Goal: Task Accomplishment & Management: Use online tool/utility

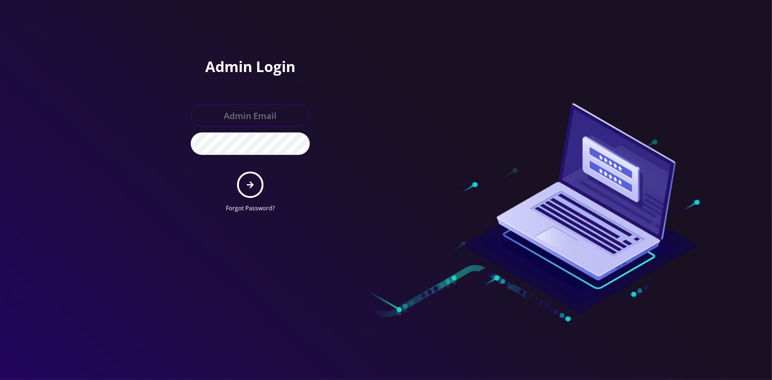
type input "master@britewireless.com"
click at [245, 192] on button "submit" at bounding box center [250, 184] width 26 height 26
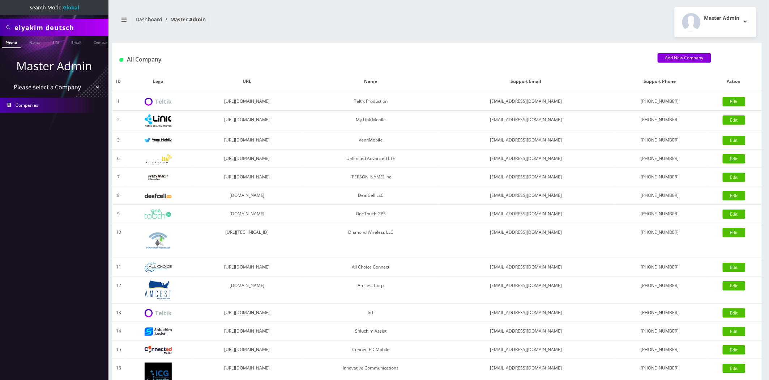
click at [60, 82] on select "Please select a Company Teltik Production My Link Mobile VennMobile Unlimited A…" at bounding box center [54, 87] width 92 height 14
select select "13"
click at [8, 80] on select "Please select a Company Teltik Production My Link Mobile VennMobile Unlimited A…" at bounding box center [54, 87] width 92 height 14
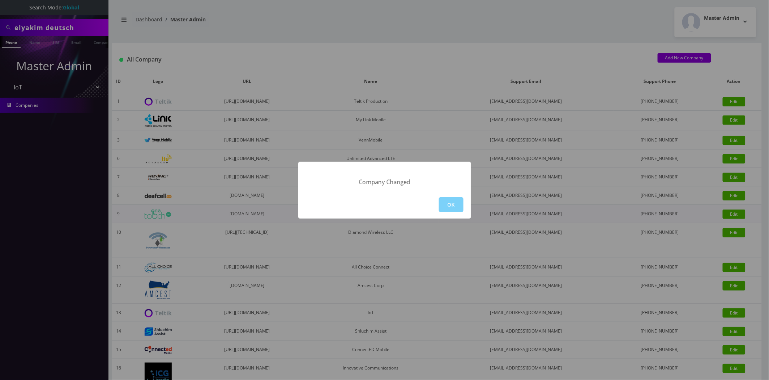
drag, startPoint x: 440, startPoint y: 201, endPoint x: 419, endPoint y: 207, distance: 21.6
click at [440, 201] on button "OK" at bounding box center [451, 204] width 25 height 15
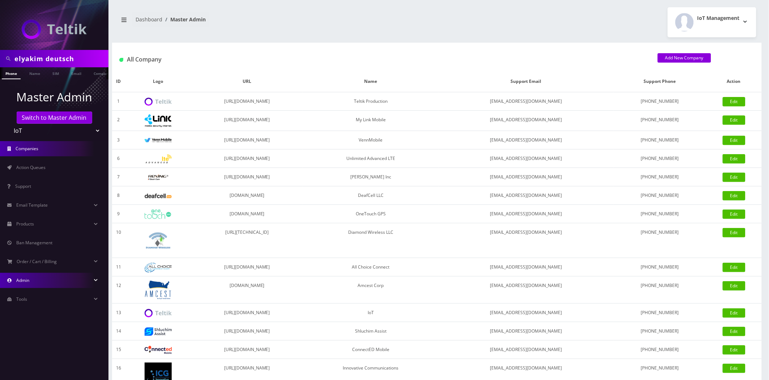
click at [35, 277] on link "Admin" at bounding box center [54, 280] width 109 height 15
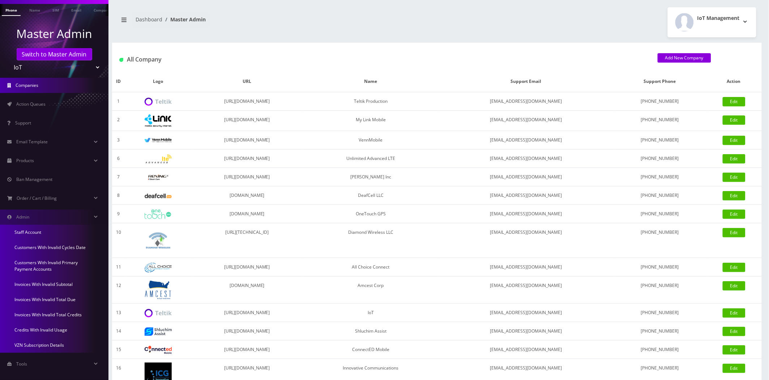
scroll to position [69, 0]
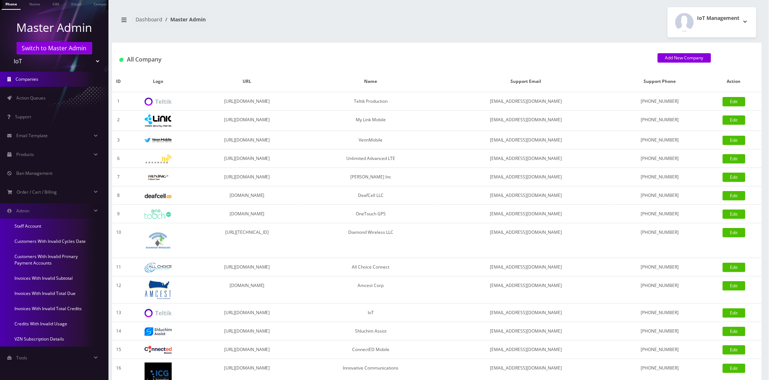
click at [41, 277] on link "Invoices With Invalid Subtotal" at bounding box center [54, 278] width 109 height 15
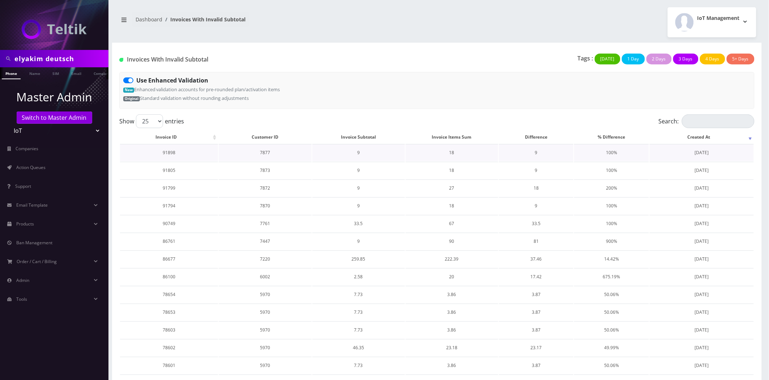
drag, startPoint x: 693, startPoint y: 152, endPoint x: 683, endPoint y: 153, distance: 10.9
click at [683, 153] on td "July 01, 2025" at bounding box center [702, 152] width 104 height 17
click at [713, 151] on td "July 01, 2025" at bounding box center [702, 152] width 104 height 17
click at [136, 80] on label "Use Enhanced Validation" at bounding box center [172, 80] width 72 height 9
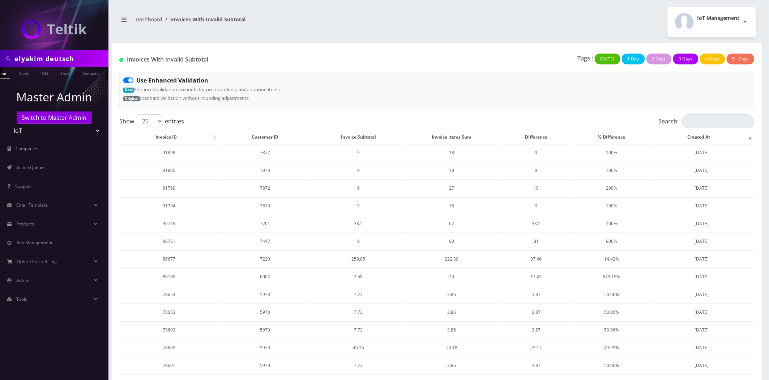
click at [136, 80] on input "Use Enhanced Validation" at bounding box center [138, 78] width 5 height 5
checkbox input "false"
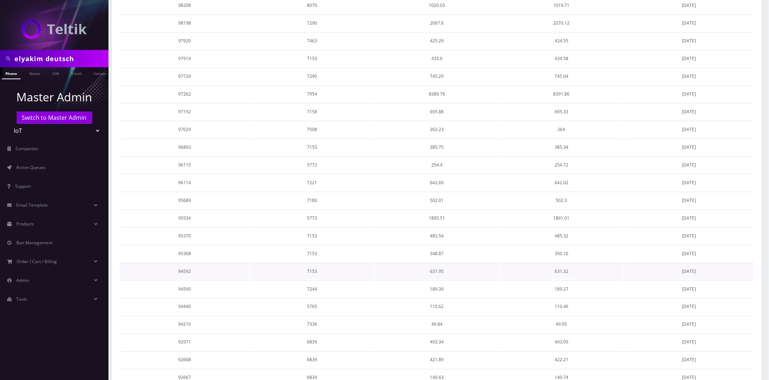
scroll to position [201, 0]
drag, startPoint x: 575, startPoint y: 248, endPoint x: 451, endPoint y: 246, distance: 124.4
click at [451, 246] on tr "95368 7153 348.87 350.16 August 11, 2025" at bounding box center [437, 253] width 634 height 17
click at [451, 246] on td "348.87" at bounding box center [437, 253] width 124 height 17
click at [182, 245] on td "95368" at bounding box center [184, 253] width 129 height 17
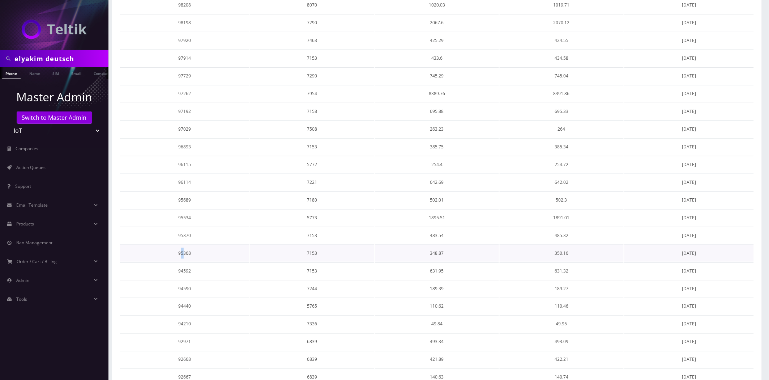
click at [182, 245] on td "95368" at bounding box center [184, 253] width 129 height 17
click at [186, 248] on td "95368" at bounding box center [184, 253] width 129 height 17
copy td "95368"
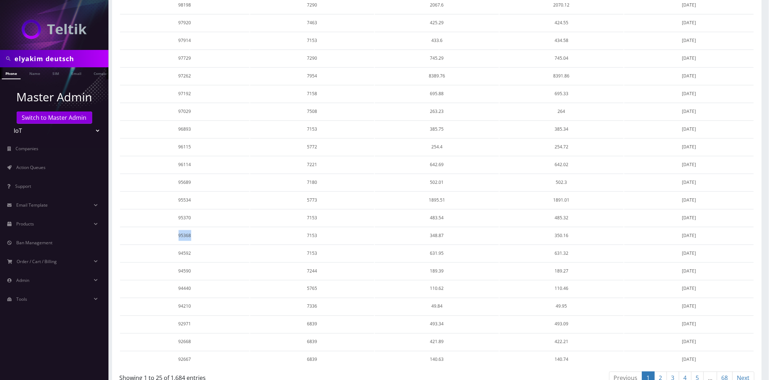
scroll to position [224, 0]
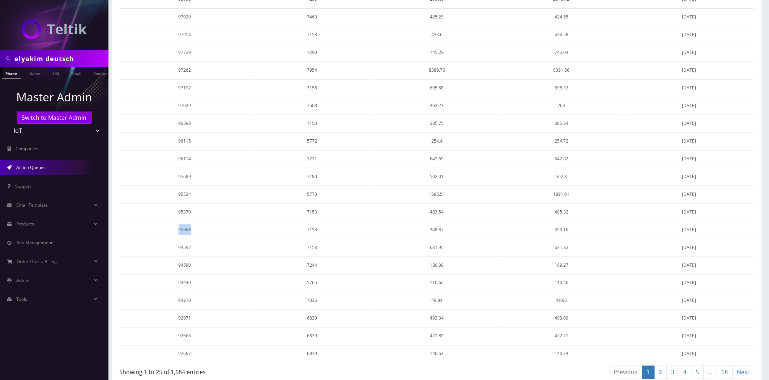
click at [55, 170] on link "Action Queues" at bounding box center [54, 167] width 109 height 15
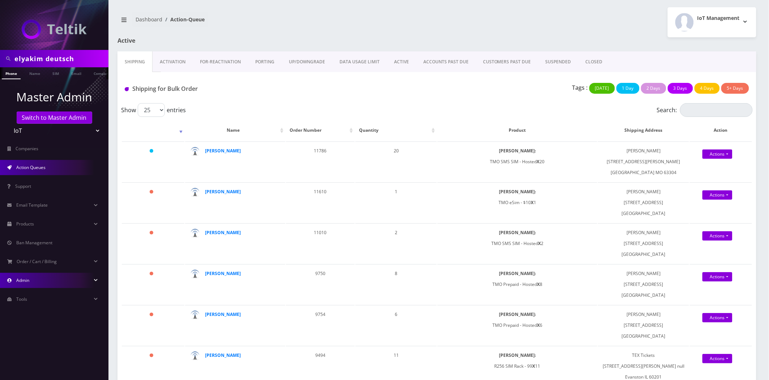
click at [34, 277] on link "Admin" at bounding box center [54, 280] width 109 height 15
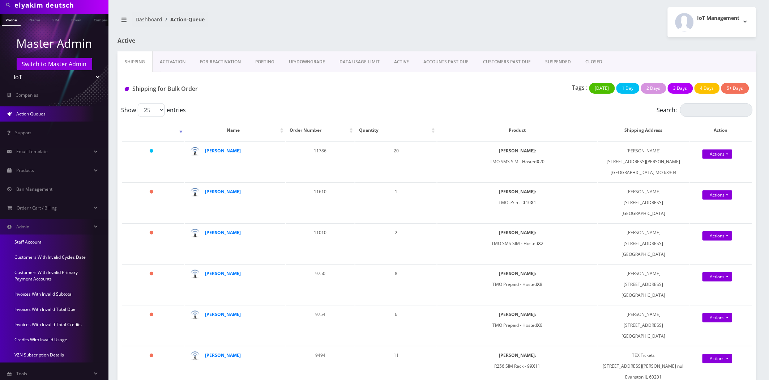
scroll to position [69, 0]
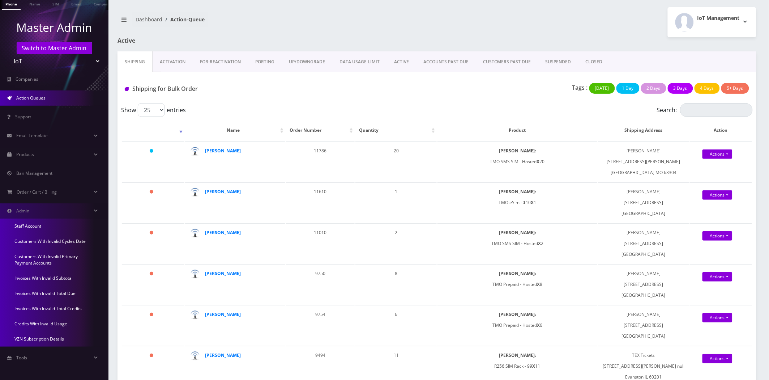
click at [56, 276] on link "Invoices With Invalid Subtotal" at bounding box center [54, 278] width 109 height 15
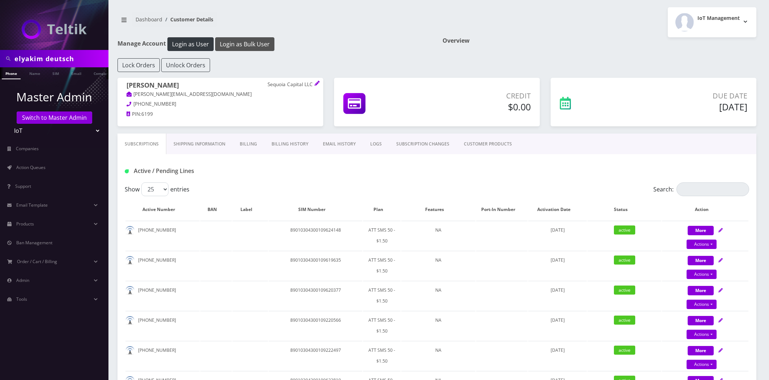
click at [232, 49] on button "Login as Bulk User" at bounding box center [244, 44] width 59 height 14
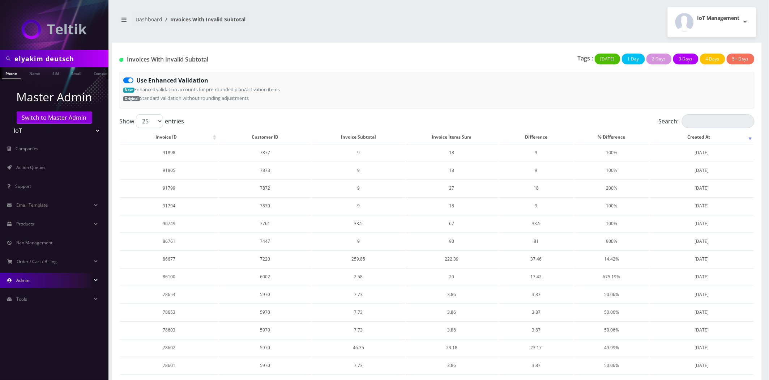
click at [59, 280] on link "Admin" at bounding box center [54, 280] width 109 height 15
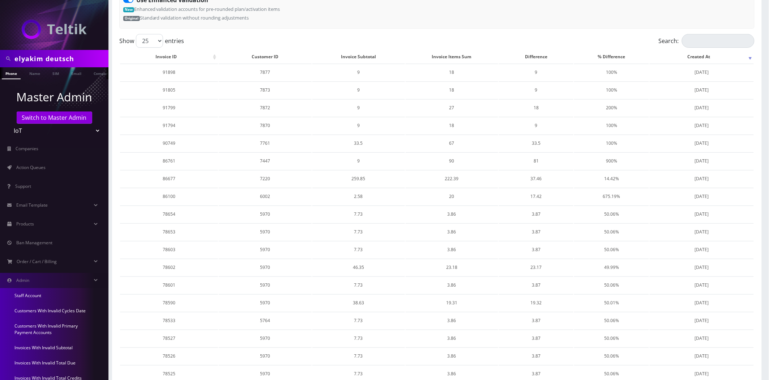
click at [66, 60] on input "elyakim deutsch" at bounding box center [60, 59] width 92 height 14
type input "9x9 Tech"
click at [98, 71] on link "Company" at bounding box center [102, 73] width 24 height 12
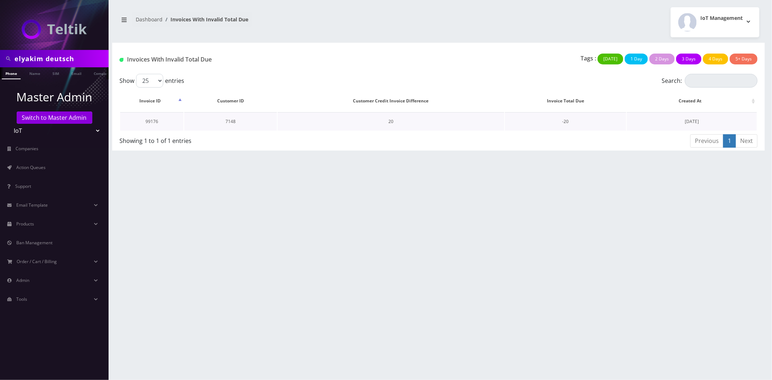
click at [232, 124] on td "7148" at bounding box center [230, 121] width 93 height 18
click at [230, 122] on td "7148" at bounding box center [230, 121] width 93 height 18
copy td "7148"
click at [20, 165] on span "Action Queues" at bounding box center [30, 167] width 29 height 6
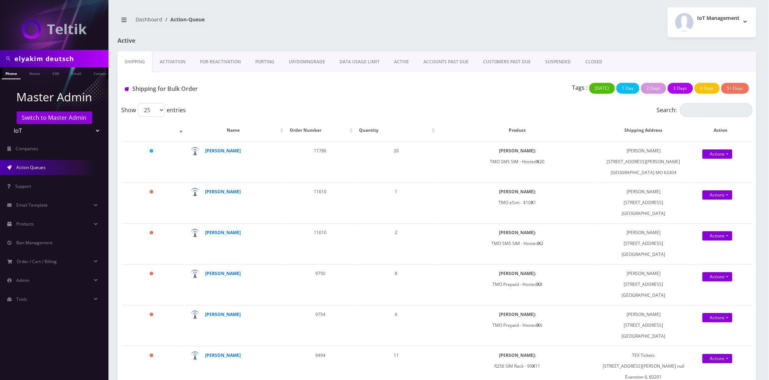
drag, startPoint x: 217, startPoint y: 150, endPoint x: 231, endPoint y: 80, distance: 71.5
click at [217, 150] on strong "Cody Branham" at bounding box center [223, 151] width 36 height 6
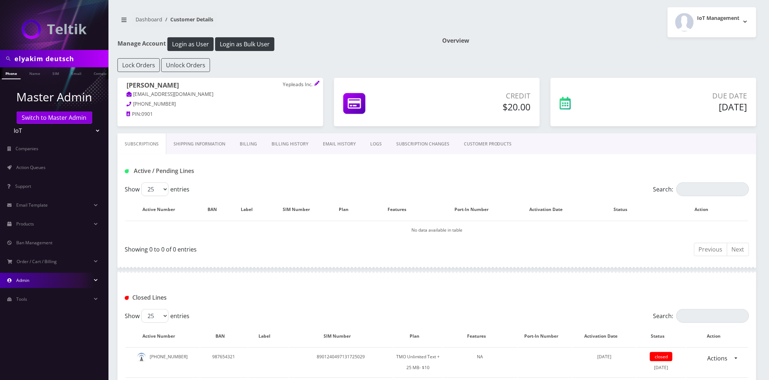
click at [33, 279] on link "Admin" at bounding box center [54, 280] width 109 height 15
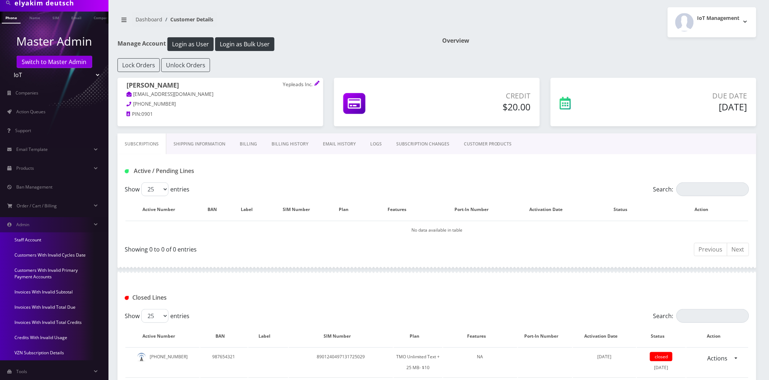
scroll to position [69, 0]
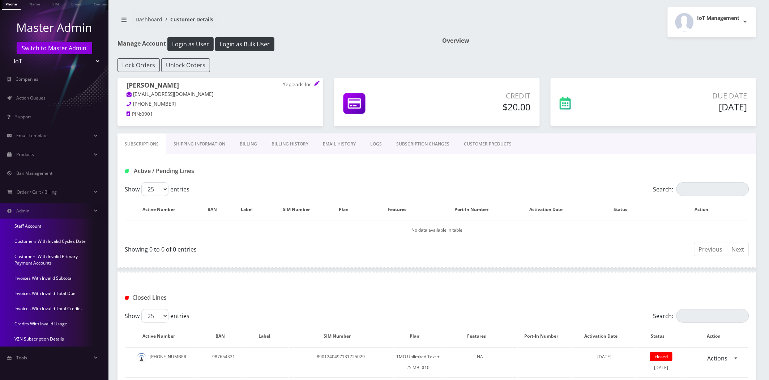
click at [509, 108] on h5 "$20.00" at bounding box center [478, 106] width 105 height 11
drag, startPoint x: 503, startPoint y: 107, endPoint x: 542, endPoint y: 108, distance: 38.7
click at [542, 108] on div "Credit $20.00" at bounding box center [437, 106] width 217 height 56
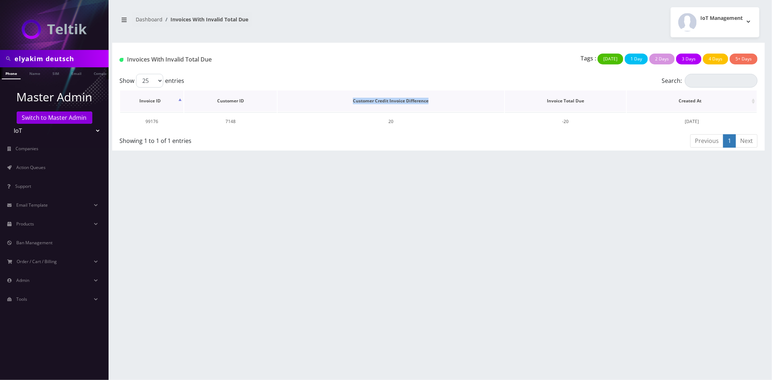
drag, startPoint x: 350, startPoint y: 99, endPoint x: 439, endPoint y: 101, distance: 88.6
click at [439, 100] on th "Customer Credit Invoice Difference" at bounding box center [390, 100] width 226 height 21
click at [232, 120] on td "7148" at bounding box center [230, 121] width 93 height 18
copy td "7148"
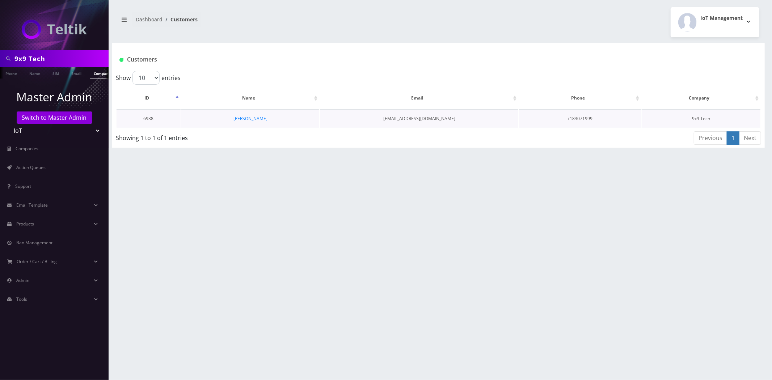
click at [254, 114] on td "[PERSON_NAME]" at bounding box center [250, 118] width 138 height 18
click at [255, 117] on link "[PERSON_NAME]" at bounding box center [250, 118] width 34 height 6
